Goal: Ask a question

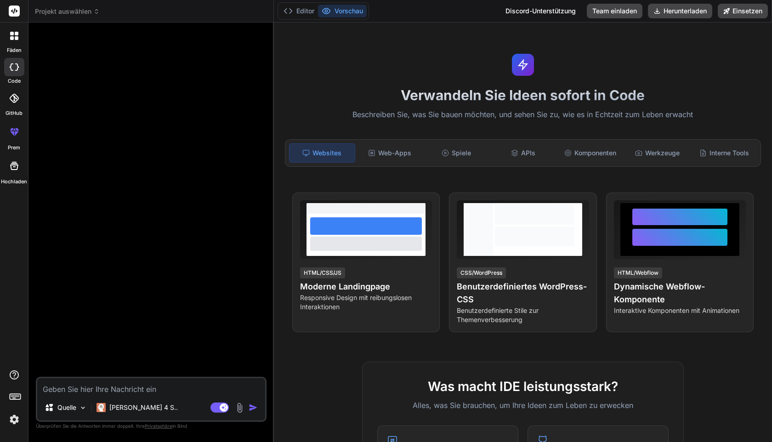
scroll to position [9, 0]
click at [10, 416] on img at bounding box center [14, 420] width 16 height 16
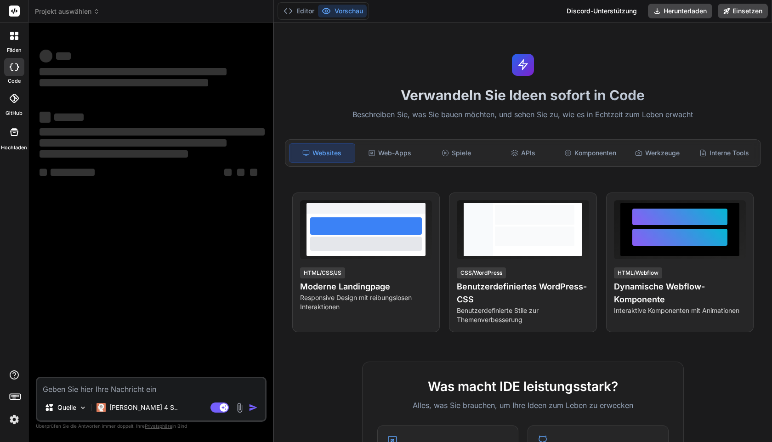
click at [15, 423] on img at bounding box center [14, 420] width 16 height 16
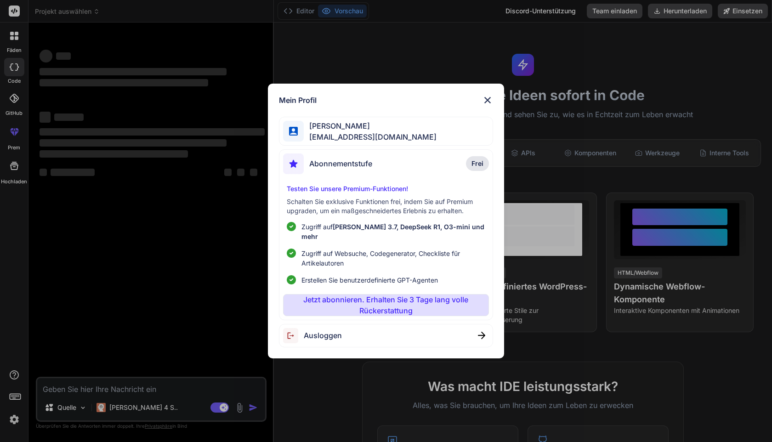
type textarea "x"
